Goal: Entertainment & Leisure: Consume media (video, audio)

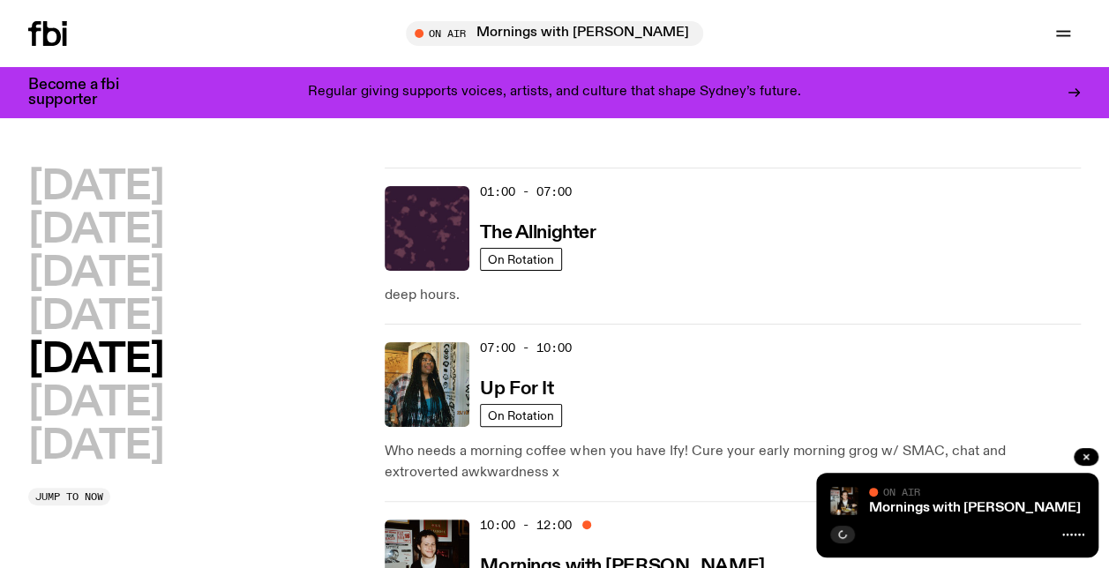
click at [39, 26] on icon at bounding box center [47, 33] width 39 height 25
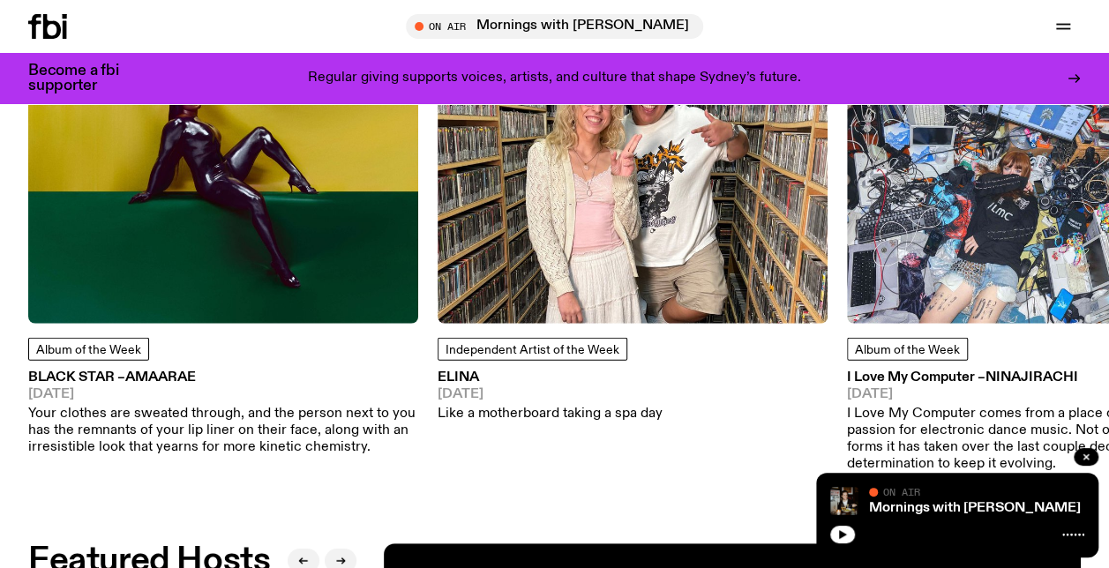
scroll to position [2163, 0]
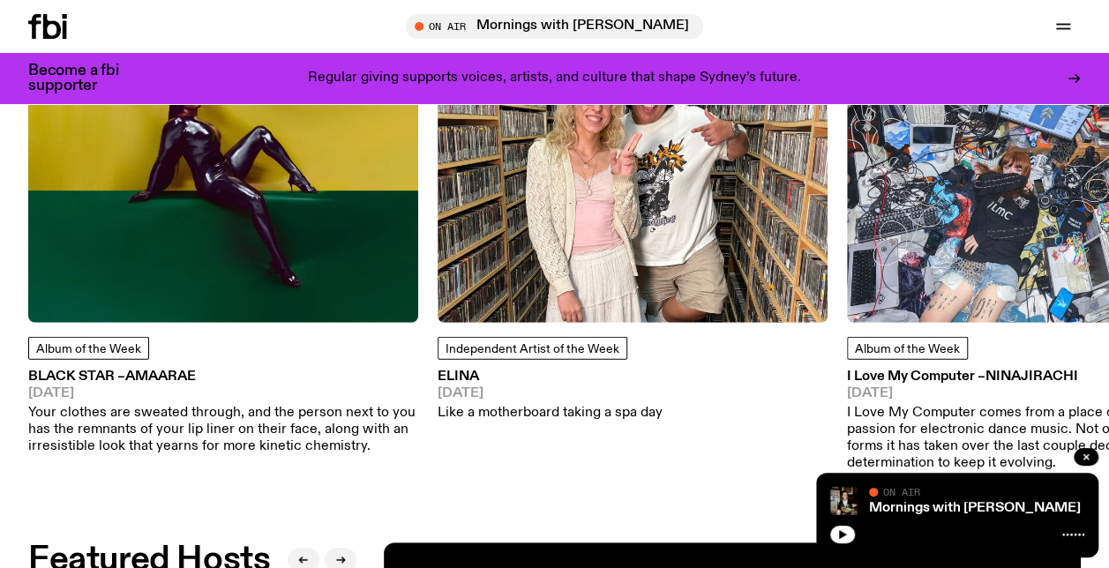
click at [136, 289] on img at bounding box center [223, 128] width 390 height 390
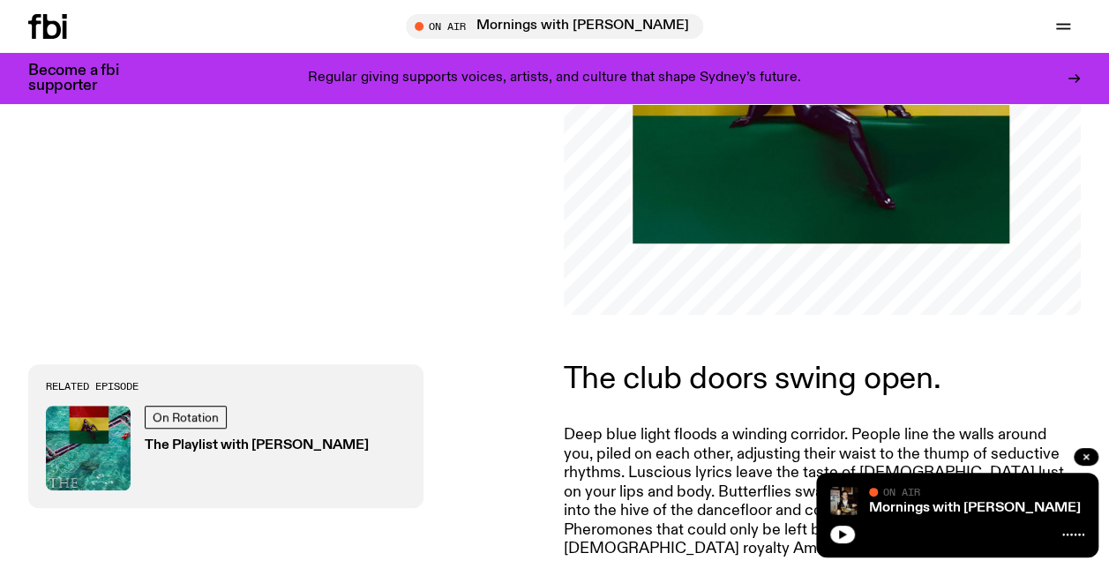
scroll to position [357, 0]
click at [251, 420] on div "On Rotation The Playlist with [PERSON_NAME]" at bounding box center [257, 447] width 224 height 85
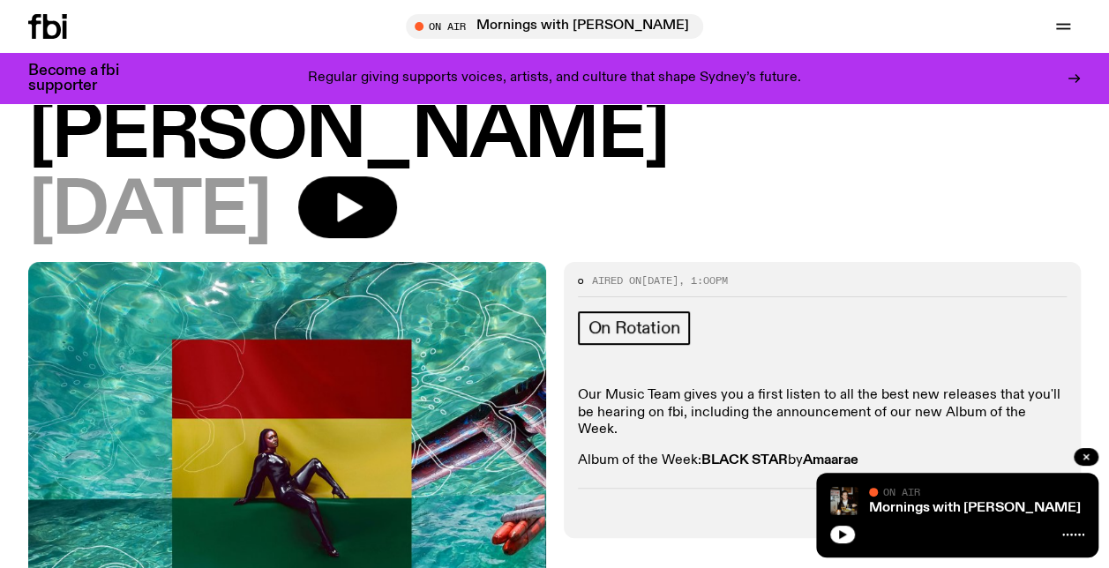
scroll to position [165, 0]
